Goal: Task Accomplishment & Management: Use online tool/utility

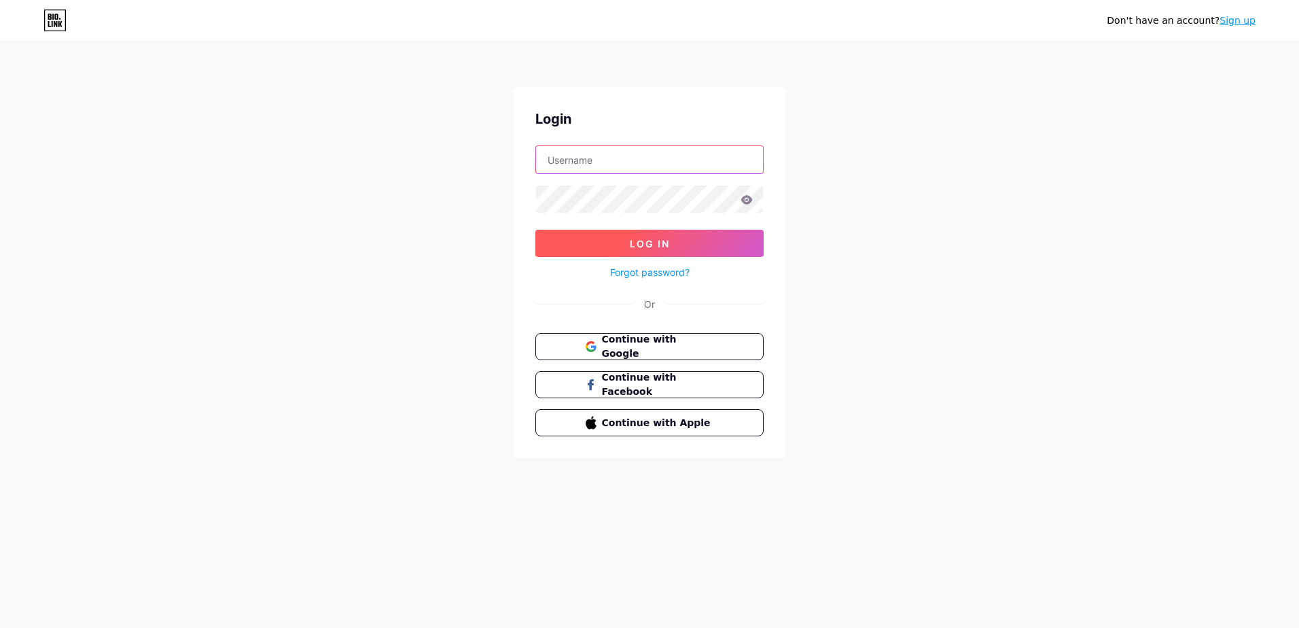
type input "[PERSON_NAME][EMAIL_ADDRESS][DOMAIN_NAME]"
click at [657, 245] on span "Log In" at bounding box center [650, 244] width 40 height 12
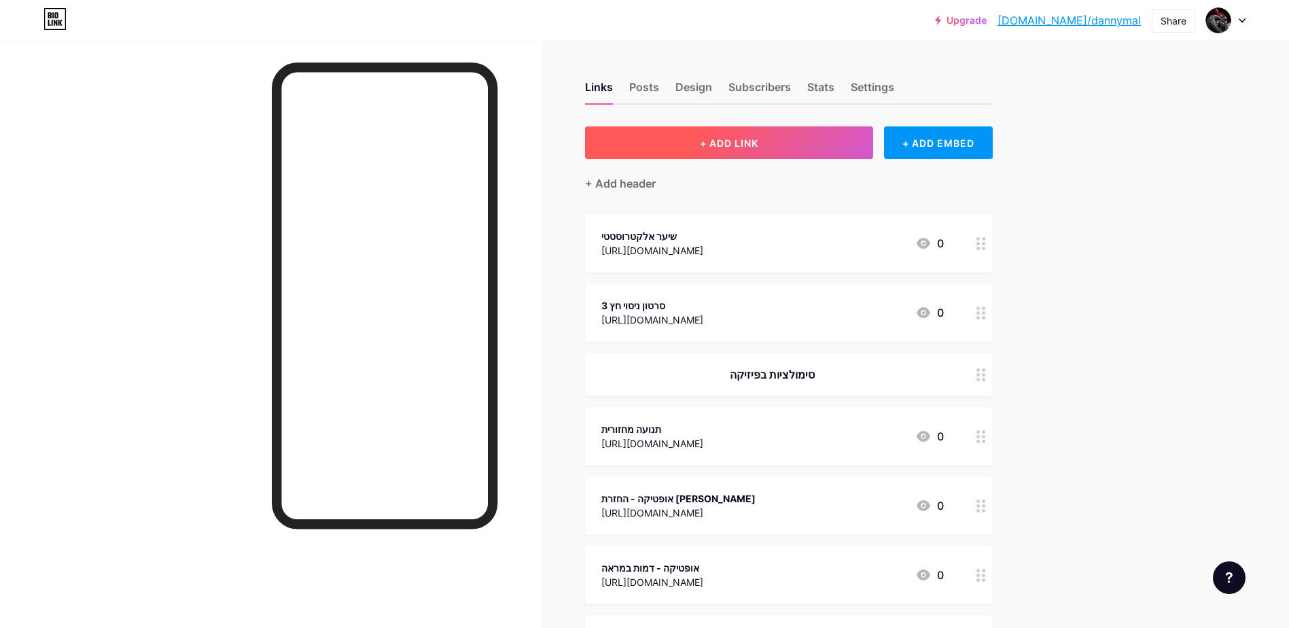
click at [747, 140] on span "+ ADD LINK" at bounding box center [729, 143] width 58 height 12
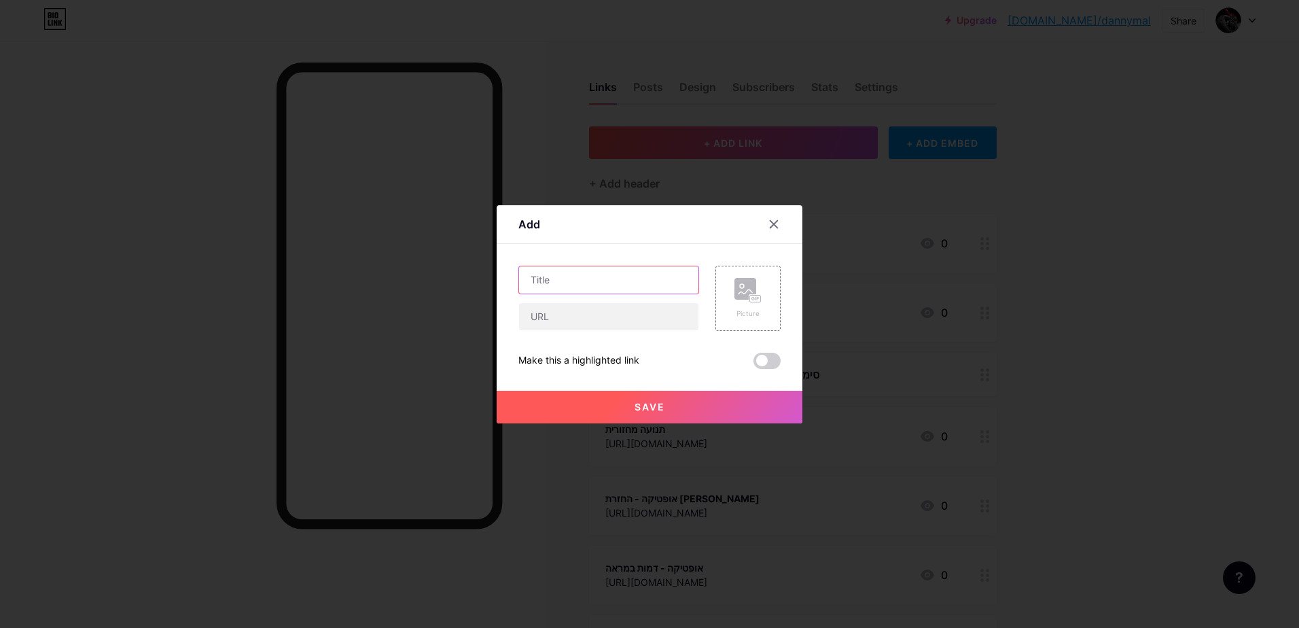
click at [545, 285] on input "text" at bounding box center [608, 279] width 179 height 27
type input "ה"
type input "סימולציה - דרך והעתק"
click at [533, 323] on input "text" at bounding box center [608, 316] width 179 height 27
paste input "[URL][DOMAIN_NAME]"
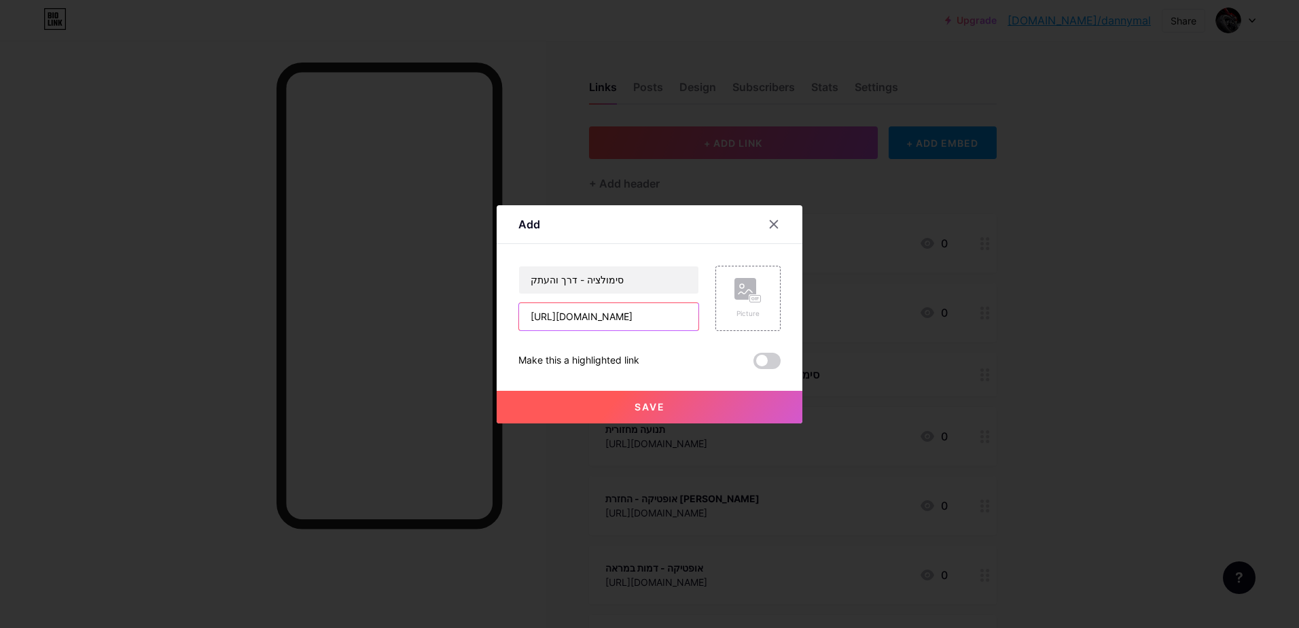
scroll to position [0, 209]
type input "[URL][DOMAIN_NAME]"
click at [643, 408] on span "Save" at bounding box center [650, 407] width 31 height 12
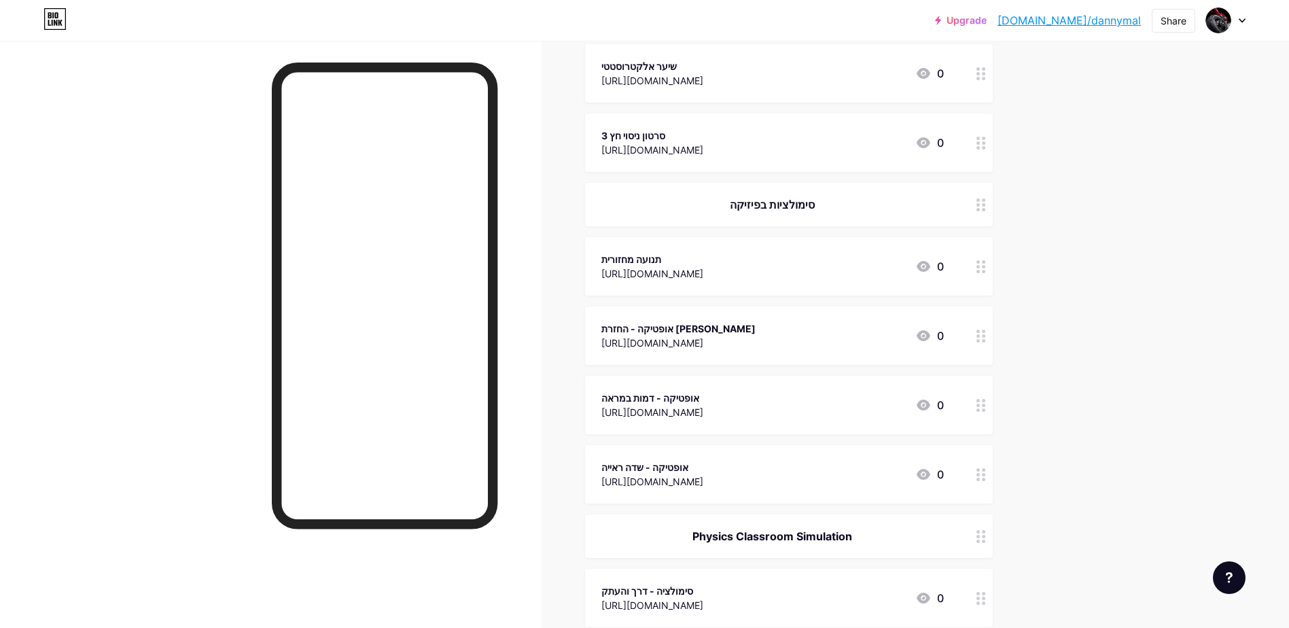
scroll to position [0, 0]
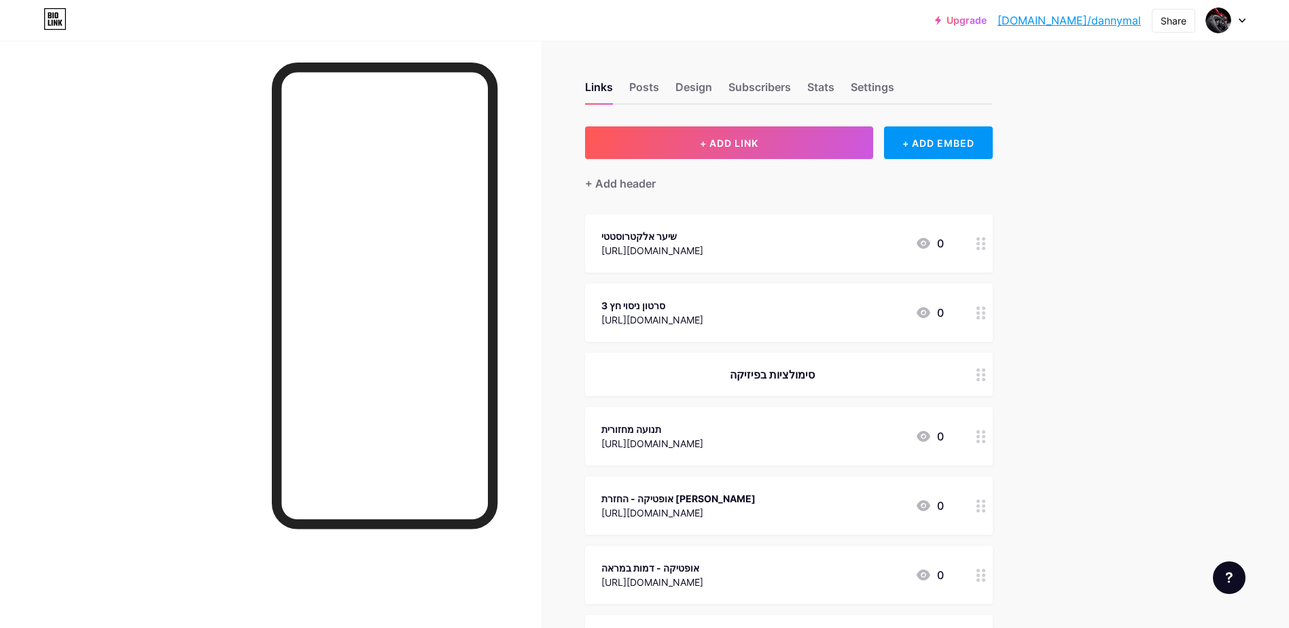
click at [703, 248] on div "[URL][DOMAIN_NAME]" at bounding box center [652, 250] width 102 height 14
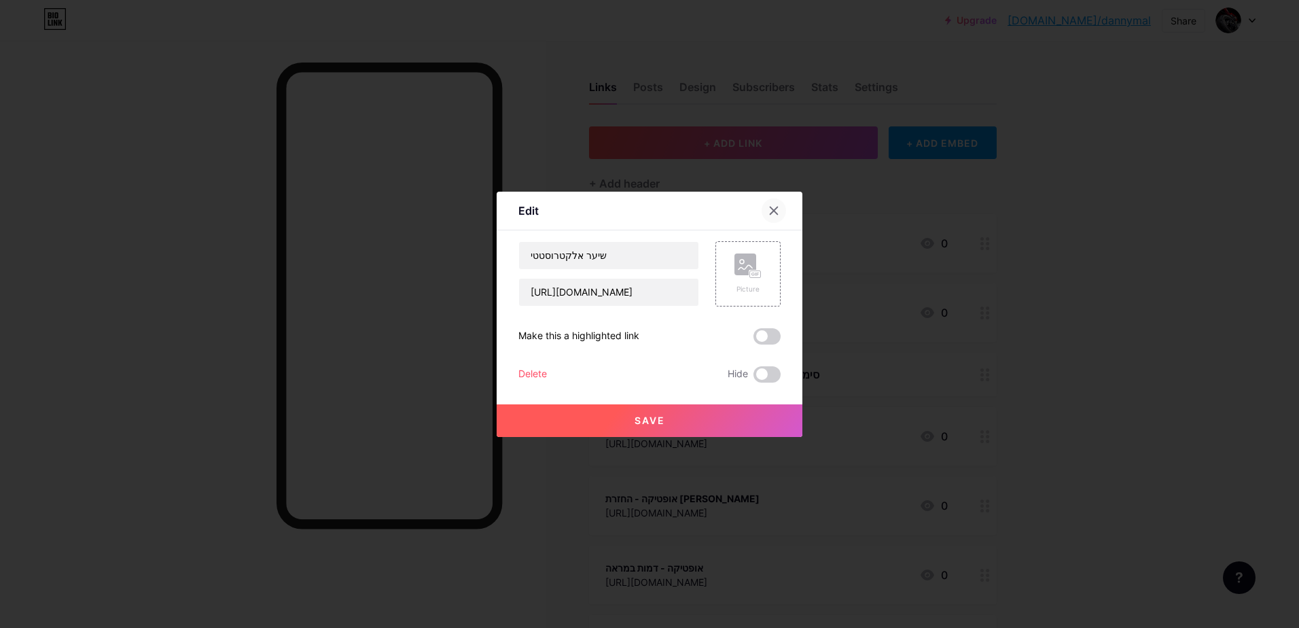
click at [780, 206] on div at bounding box center [774, 210] width 24 height 24
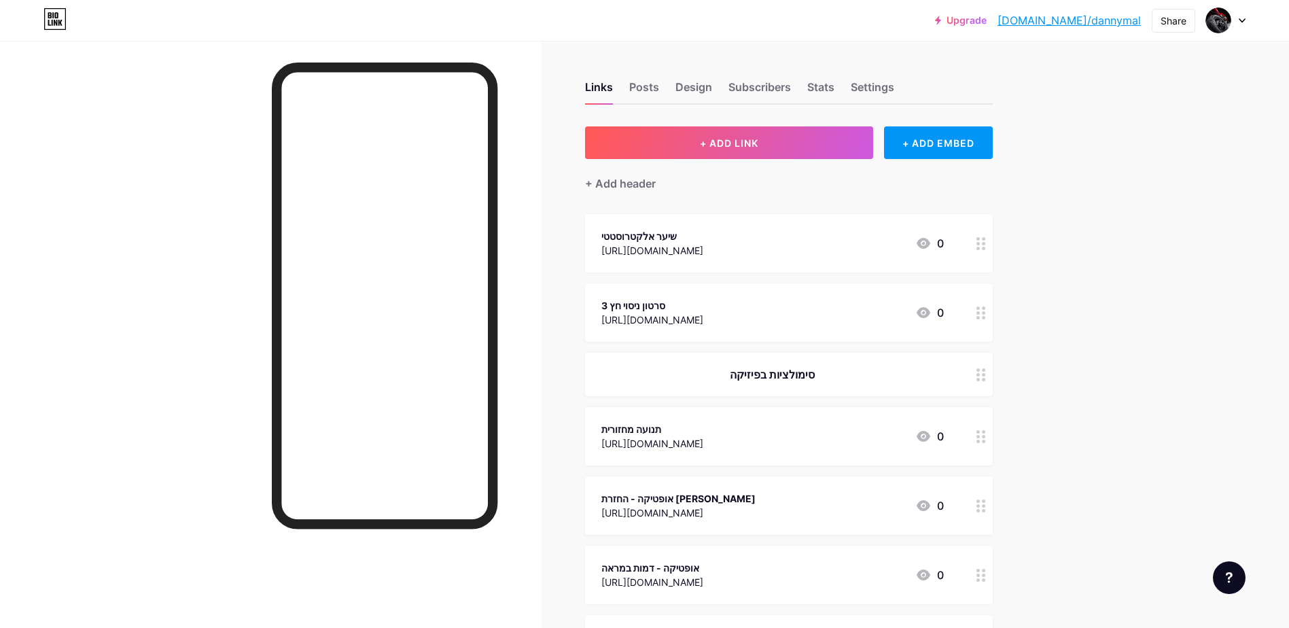
click at [1078, 26] on link "[DOMAIN_NAME]/dannymal" at bounding box center [1068, 20] width 143 height 16
